Goal: Check status

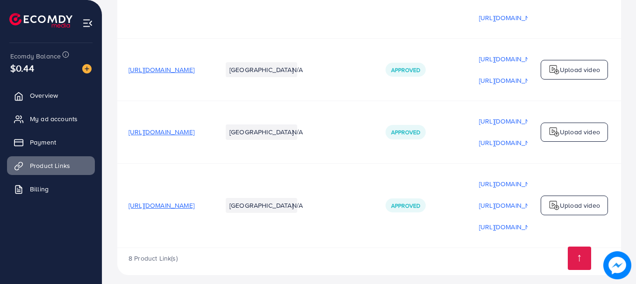
scroll to position [0, 236]
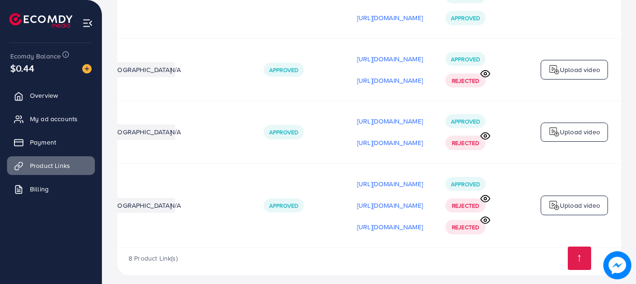
scroll to position [0, 236]
click at [486, 197] on circle at bounding box center [485, 198] width 2 height 2
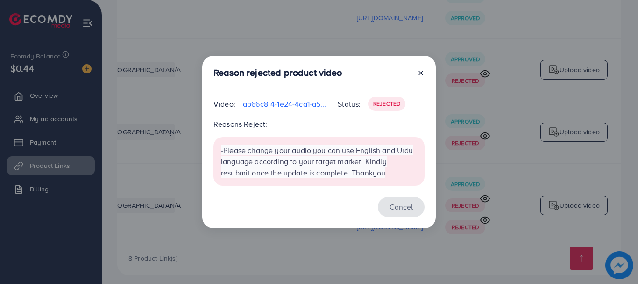
click at [409, 206] on button "Cancel" at bounding box center [401, 207] width 47 height 20
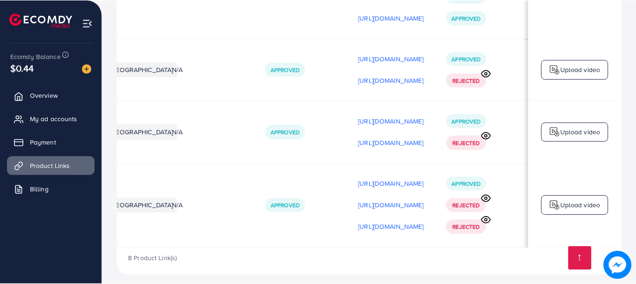
scroll to position [0, 234]
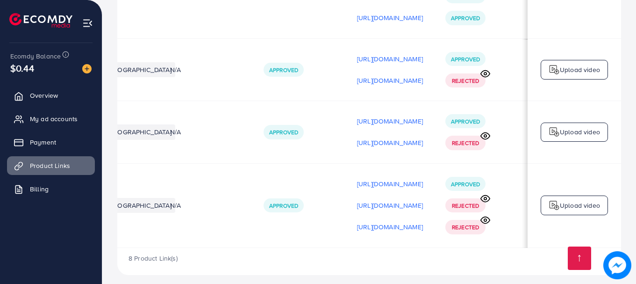
click at [485, 215] on icon at bounding box center [485, 220] width 10 height 10
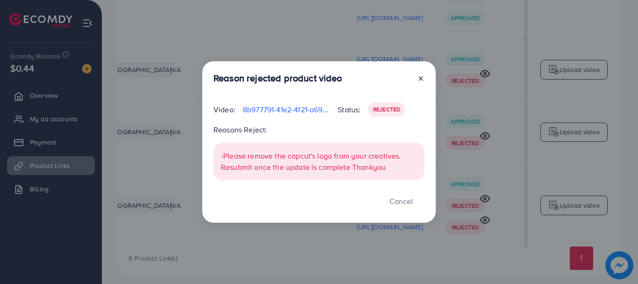
click at [425, 206] on div "Reason rejected product video Video: 8b977791-41e2-4f21-a69e-36f74abe4cec-17601…" at bounding box center [319, 141] width 234 height 161
click at [408, 203] on button "Cancel" at bounding box center [401, 201] width 47 height 20
